Goal: Contribute content: Add original content to the website for others to see

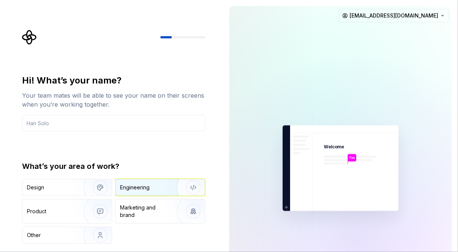
click at [150, 183] on div "Engineering" at bounding box center [159, 188] width 89 height 16
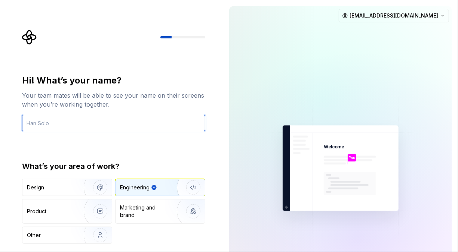
click at [136, 116] on input "text" at bounding box center [113, 123] width 183 height 16
type input "Vagesh"
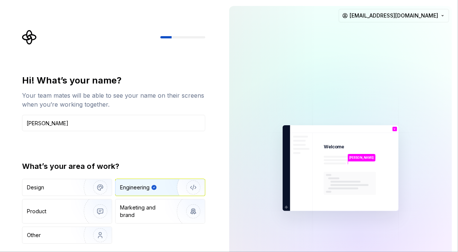
click at [148, 186] on div "Engineering" at bounding box center [135, 187] width 30 height 7
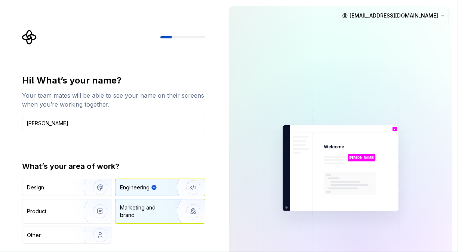
click at [145, 202] on div "Marketing and brand" at bounding box center [159, 212] width 89 height 24
click at [146, 182] on div "Engineering" at bounding box center [159, 188] width 89 height 16
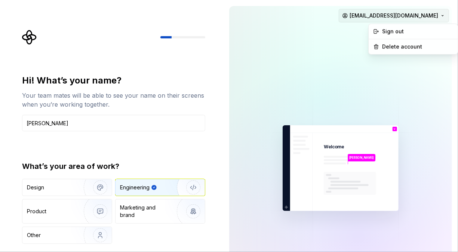
click at [444, 11] on html "Hi! What’s your name? Your team mates will be able to see your name on their sc…" at bounding box center [229, 126] width 458 height 252
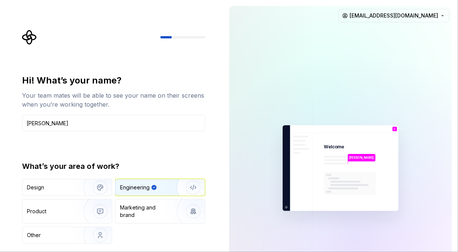
click at [366, 86] on html "Hi! What’s your name? Your team mates will be able to see your name on their sc…" at bounding box center [229, 126] width 458 height 252
click at [79, 226] on div "Design Engineering Product Marketing and brand Other" at bounding box center [113, 211] width 183 height 65
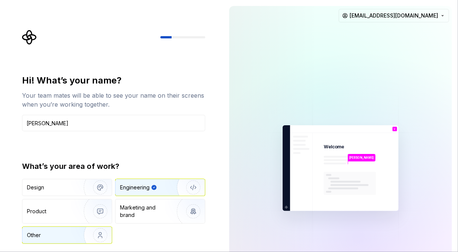
click at [69, 236] on div "Other" at bounding box center [49, 235] width 44 height 7
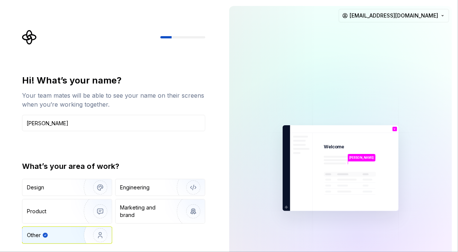
type button "Other"
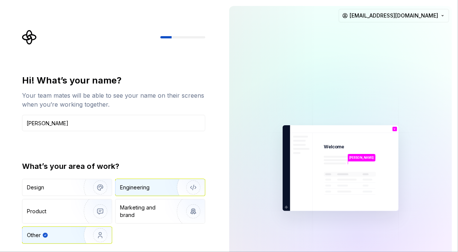
click at [152, 190] on div "Engineering" at bounding box center [149, 187] width 59 height 7
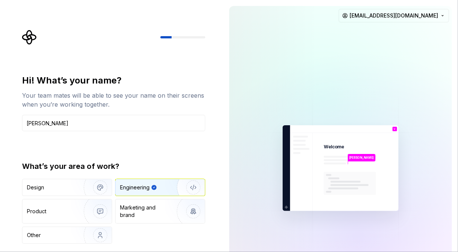
type button "Engineering"
click at [179, 38] on div at bounding box center [182, 37] width 45 height 2
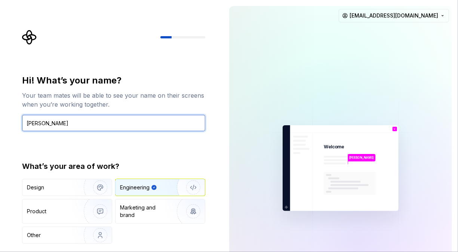
click at [76, 130] on input "Vagesh" at bounding box center [113, 123] width 183 height 16
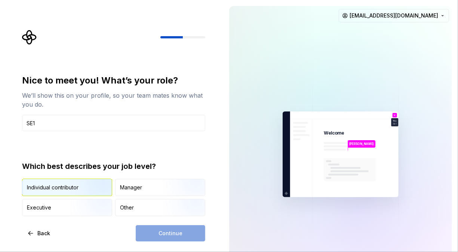
type input "SE1"
click at [85, 191] on img "button" at bounding box center [94, 197] width 48 height 50
click at [147, 226] on button "Continue" at bounding box center [170, 234] width 69 height 16
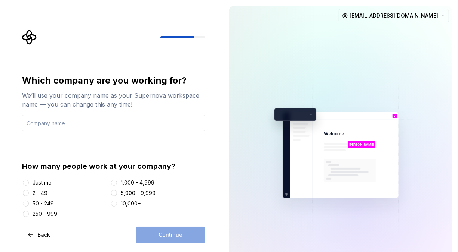
click at [118, 195] on div "5,000 - 9,999" at bounding box center [157, 193] width 95 height 7
click at [116, 185] on button "1,000 - 4,999" at bounding box center [114, 183] width 6 height 6
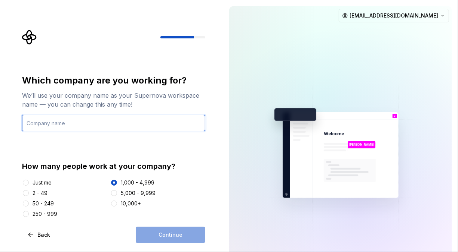
click at [78, 120] on input "text" at bounding box center [113, 123] width 183 height 16
type input "Progress"
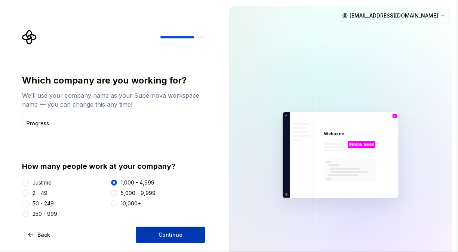
click at [148, 227] on button "Continue" at bounding box center [170, 235] width 69 height 16
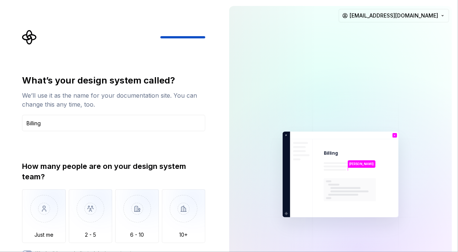
type input "Billing"
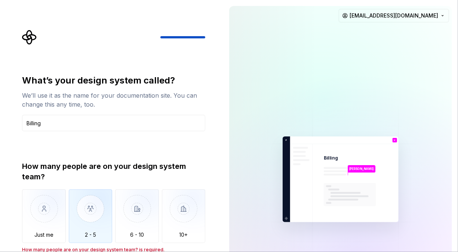
click at [87, 213] on img "button" at bounding box center [91, 215] width 44 height 50
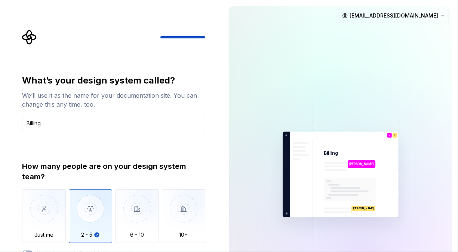
type button "2 - 5"
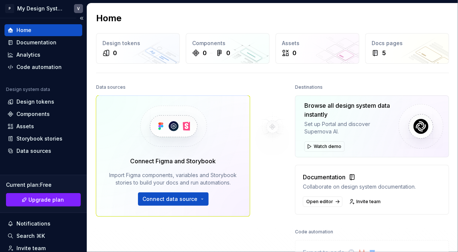
scroll to position [3, 0]
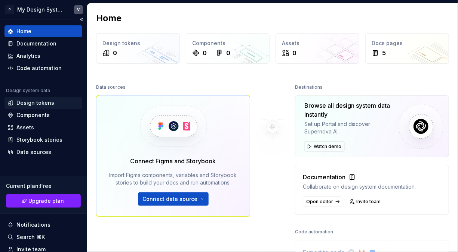
click at [50, 104] on div "Design tokens" at bounding box center [35, 102] width 38 height 7
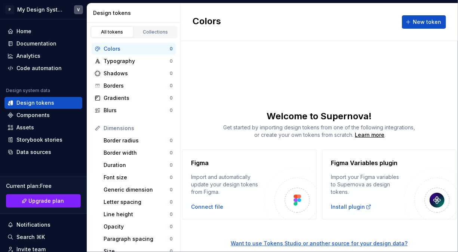
click at [289, 83] on div "Colors New token Welcome to Supernova! Get started by importing design tokens f…" at bounding box center [318, 127] width 277 height 249
click at [412, 16] on button "New token" at bounding box center [423, 21] width 44 height 13
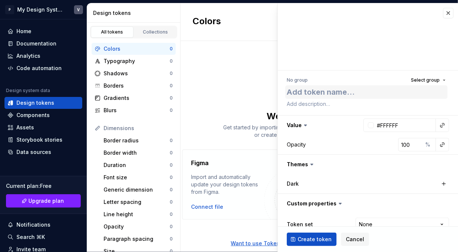
click at [336, 94] on textarea at bounding box center [366, 92] width 162 height 13
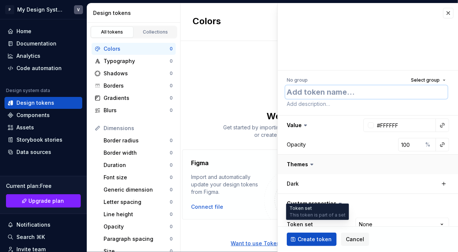
type textarea "*"
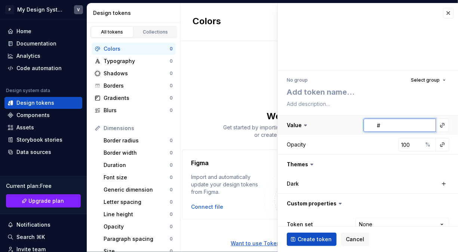
paste input "6366f1"
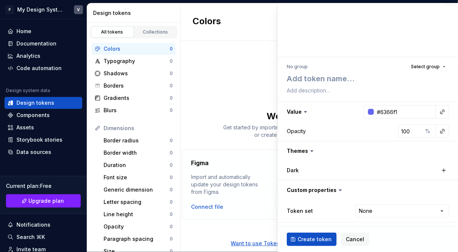
type input "#6366F1"
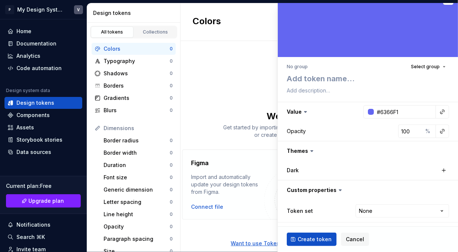
type textarea "*"
click at [407, 111] on input "#6366F1" at bounding box center [404, 111] width 62 height 13
type input "#"
paste input "3px solid #6366f1"
type input "#3D6366F1"
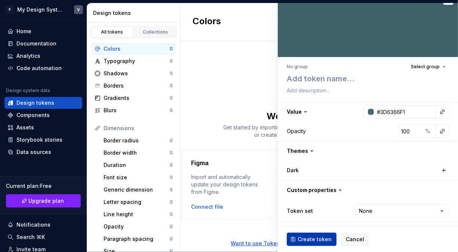
click at [317, 239] on span "Create token" at bounding box center [314, 239] width 34 height 7
type textarea "*"
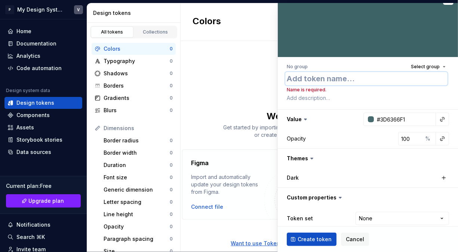
click at [333, 78] on textarea at bounding box center [366, 78] width 162 height 13
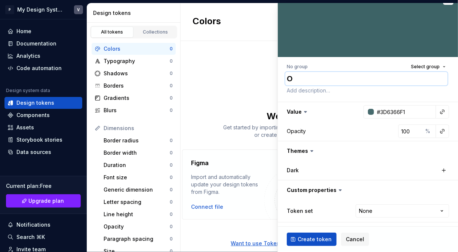
type textarea "O"
type textarea "*"
type textarea "Ou"
type textarea "*"
type textarea "Out"
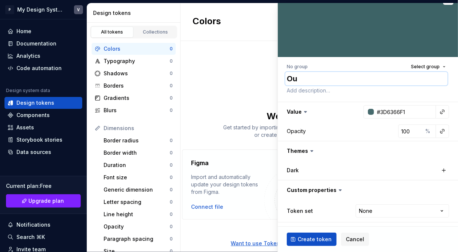
type textarea "*"
type textarea "Outl"
type textarea "*"
type textarea "Outli"
type textarea "*"
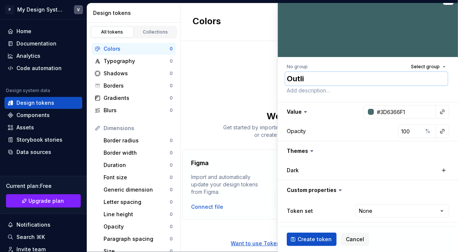
type textarea "Outlin"
type textarea "*"
type textarea "Outline"
type textarea "*"
type textarea "Outline_"
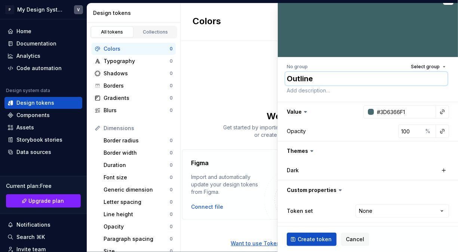
type textarea "*"
type textarea "Outline_C"
type textarea "*"
type textarea "Outline_Co"
type textarea "*"
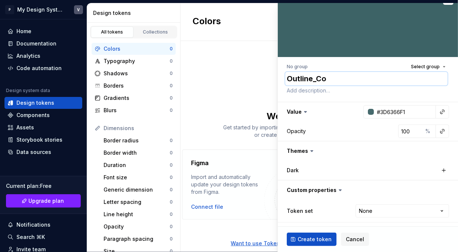
type textarea "Outline_Col"
type textarea "*"
type textarea "Outline_Colo"
type textarea "*"
type textarea "Outline_Color"
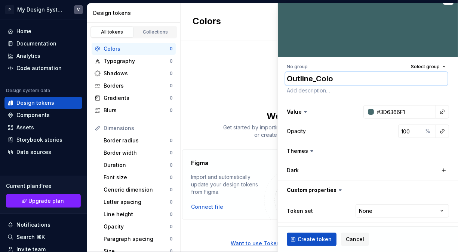
type textarea "*"
type textarea "Outline_Color"
type textarea "*"
type textarea "Outline_Color"
click at [301, 239] on span "Create token" at bounding box center [314, 239] width 34 height 7
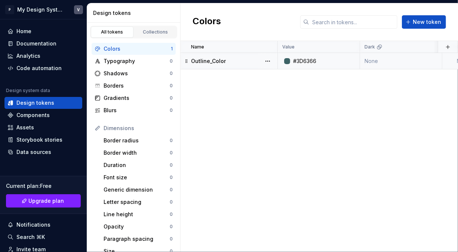
click at [303, 63] on div "#3D6366" at bounding box center [304, 61] width 23 height 7
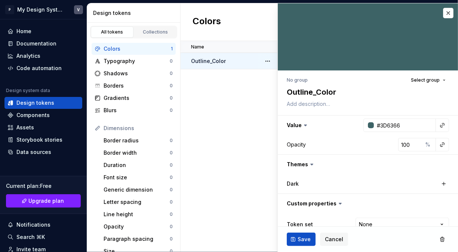
click at [303, 63] on div at bounding box center [367, 36] width 180 height 67
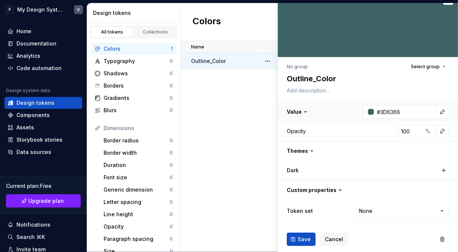
click at [334, 114] on button "button" at bounding box center [367, 111] width 180 height 19
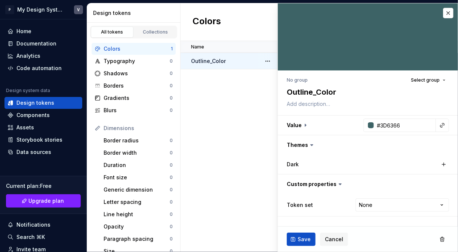
click at [254, 149] on div "Name Value Dark Token set Description Last updated Outline_Color #3D6366 None N…" at bounding box center [318, 146] width 277 height 211
click at [133, 84] on div "Borders" at bounding box center [136, 85] width 66 height 7
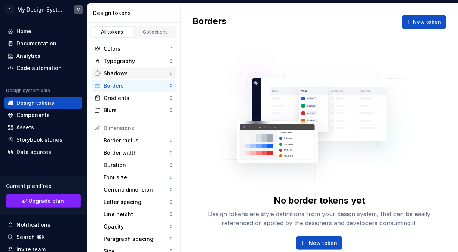
click at [134, 69] on div "Shadows 0" at bounding box center [134, 74] width 84 height 12
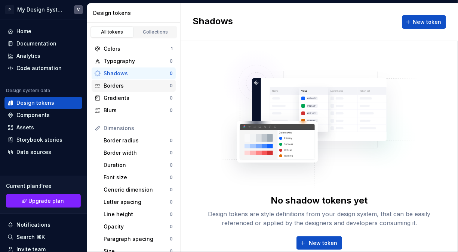
click at [134, 84] on div "Borders" at bounding box center [136, 85] width 66 height 7
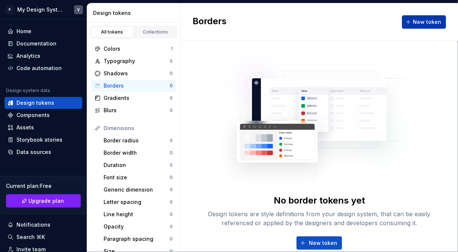
click at [419, 23] on span "New token" at bounding box center [426, 21] width 28 height 7
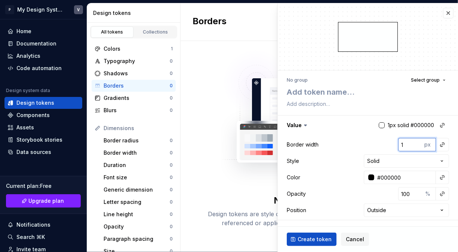
click at [403, 144] on input "1" at bounding box center [410, 144] width 24 height 13
type textarea "*"
type input "3"
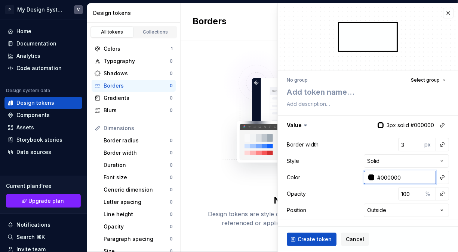
click at [401, 175] on input "#000000" at bounding box center [405, 177] width 62 height 13
paste input "6366f1"
type input "#6366f1"
type textarea "*"
type input "#6366F1"
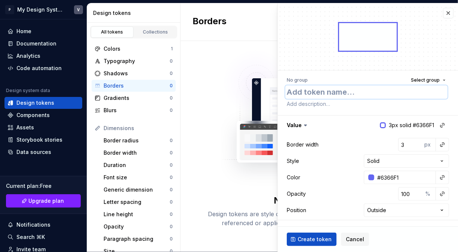
click at [330, 91] on textarea at bounding box center [366, 92] width 162 height 13
type textarea "*"
type textarea "O"
type textarea "*"
type textarea "Ou"
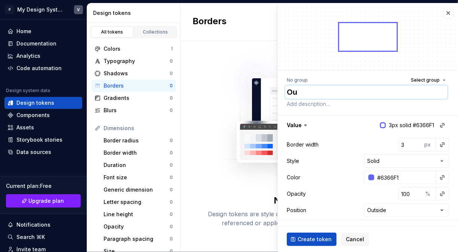
type textarea "*"
type textarea "Out"
type textarea "*"
type textarea "Outl"
type textarea "*"
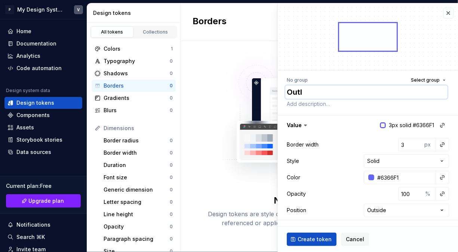
type textarea "Outli"
type textarea "*"
type textarea "Outlin"
type textarea "*"
type textarea "Outline"
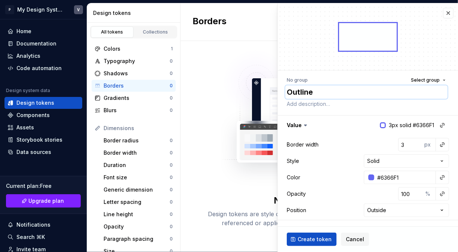
type textarea "*"
type textarea "Outline_"
type textarea "*"
type textarea "Outline_C"
type textarea "*"
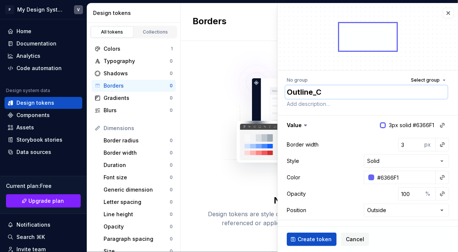
type textarea "Outline_Co"
type textarea "*"
type textarea "Outline_Col"
type textarea "*"
type textarea "Outline_Colo"
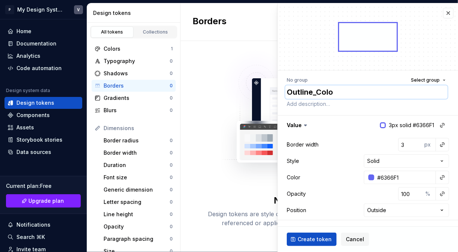
type textarea "*"
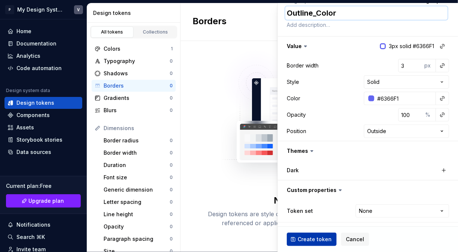
type textarea "Outline_Color"
click at [304, 238] on span "Create token" at bounding box center [314, 239] width 34 height 7
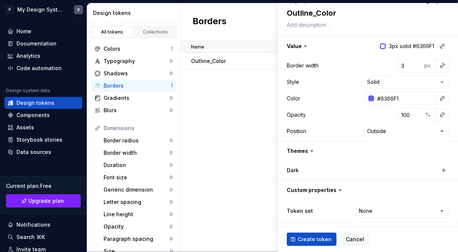
type textarea "*"
type input "1"
type input "#000000"
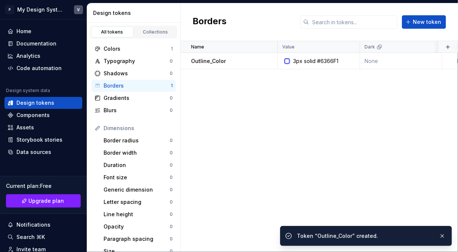
click at [222, 143] on div "Name Value Dark Token set Description Last updated Outline_Color 3px solid #636…" at bounding box center [318, 146] width 277 height 211
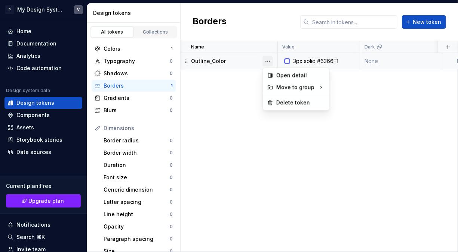
click at [270, 61] on button "button" at bounding box center [267, 61] width 10 height 10
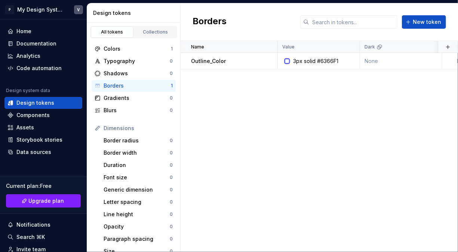
click at [242, 108] on html "P My Design System V Home Documentation Analytics Code automation Design system…" at bounding box center [229, 126] width 458 height 252
